Goal: Entertainment & Leisure: Browse casually

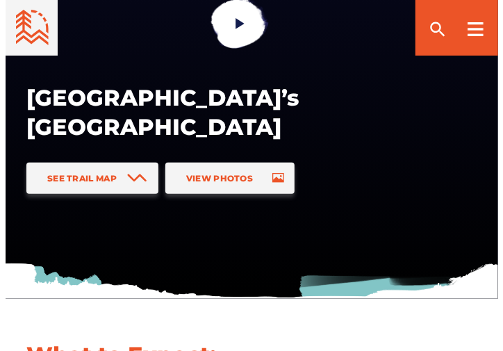
scroll to position [140, 0]
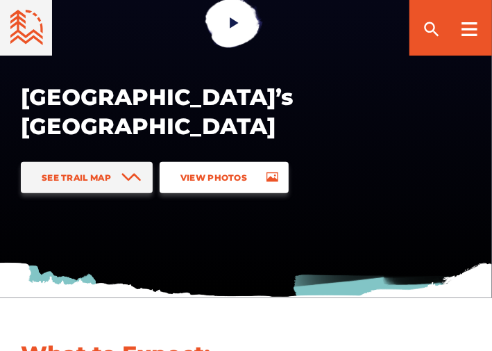
click at [233, 180] on span "View Photos" at bounding box center [214, 177] width 67 height 10
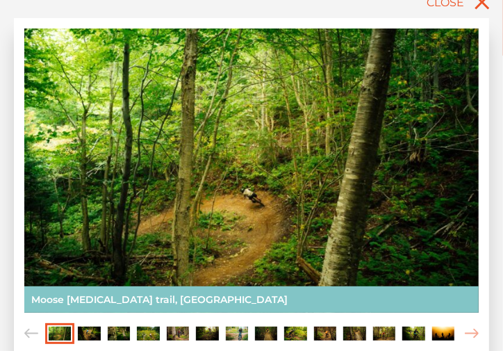
click at [90, 334] on img "Carousel Page 2" at bounding box center [89, 333] width 22 height 14
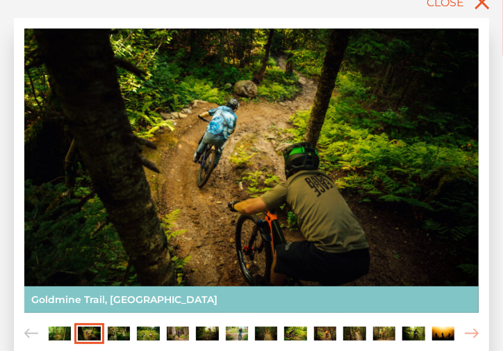
click at [124, 332] on img "Carousel Page 3" at bounding box center [119, 333] width 22 height 14
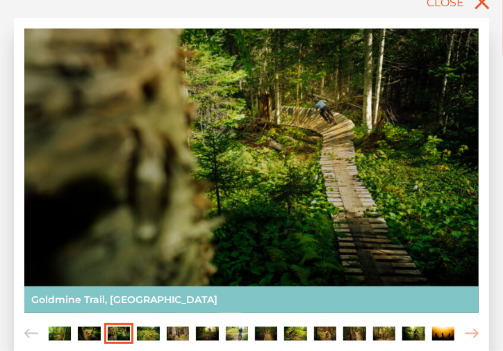
click at [145, 331] on img "Carousel Page 4" at bounding box center [148, 333] width 22 height 14
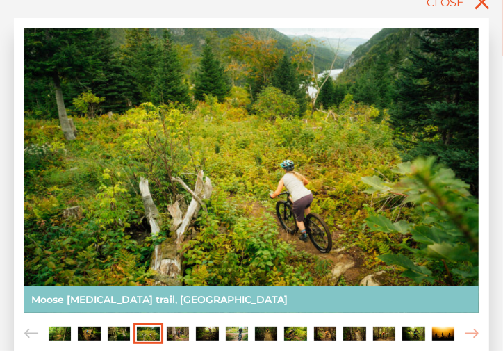
click at [129, 333] on img "Carousel Page 3" at bounding box center [119, 333] width 22 height 14
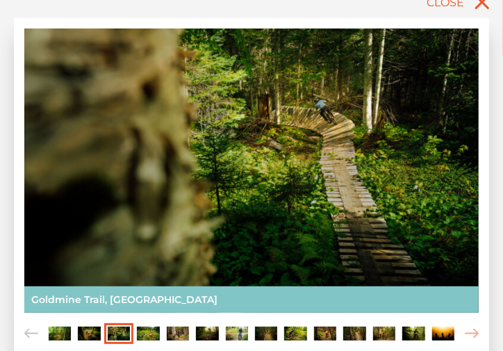
click at [172, 331] on img "Carousel Page 5" at bounding box center [178, 333] width 22 height 14
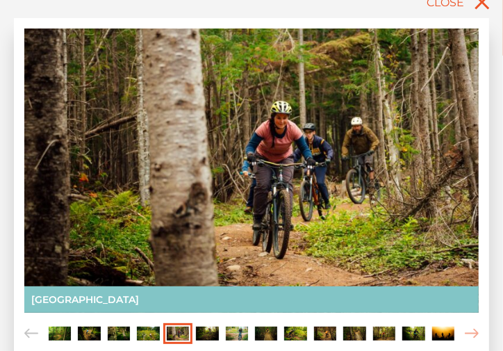
click at [215, 331] on img "Carousel Page 6" at bounding box center [207, 333] width 22 height 14
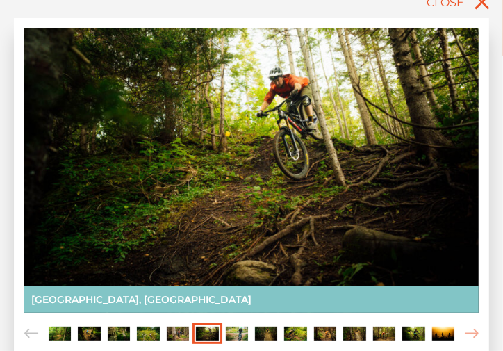
click at [233, 330] on img "Carousel Page 7" at bounding box center [237, 333] width 22 height 14
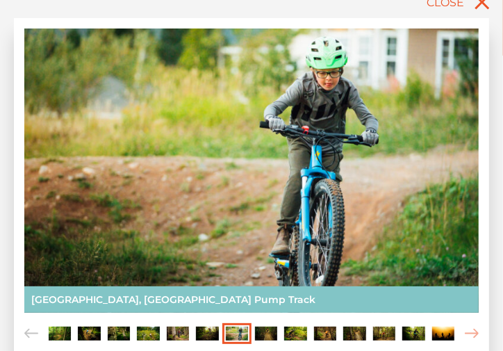
click at [269, 334] on img "Carousel Page 8" at bounding box center [266, 333] width 22 height 14
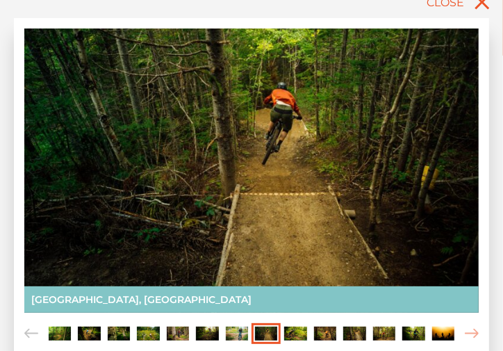
click at [290, 333] on img "Carousel Page 9" at bounding box center [295, 333] width 22 height 14
